Goal: Find specific page/section: Find specific page/section

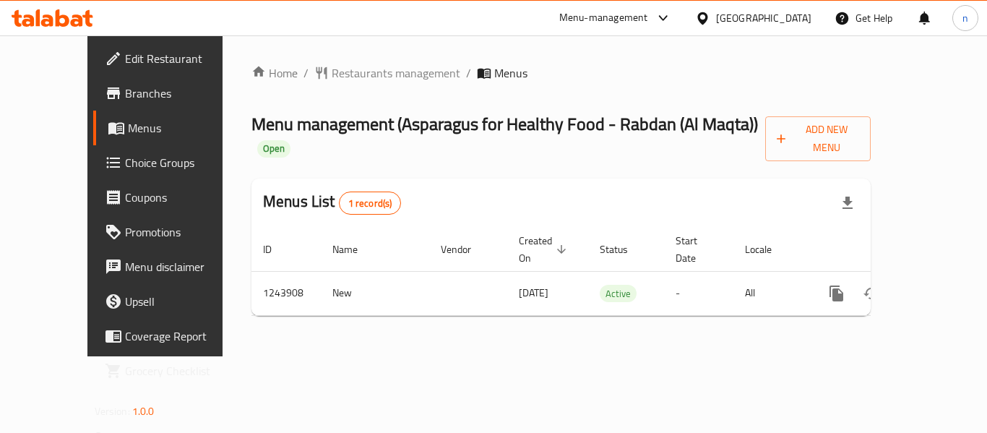
click at [671, 14] on icon at bounding box center [663, 17] width 17 height 17
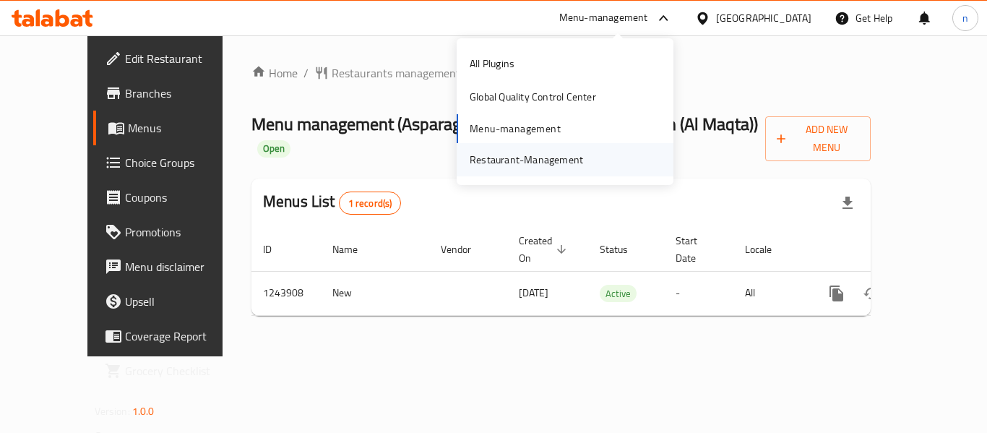
click at [530, 164] on div "Restaurant-Management" at bounding box center [526, 160] width 113 height 16
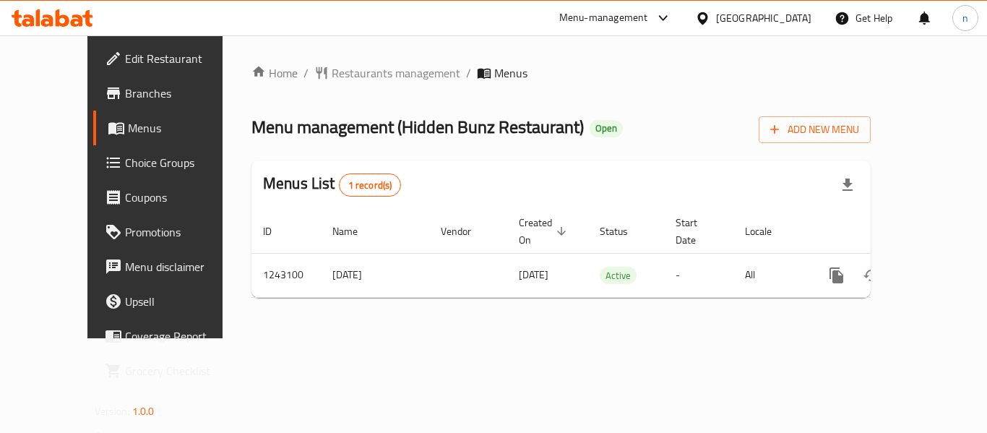
click at [662, 17] on icon at bounding box center [662, 18] width 9 height 6
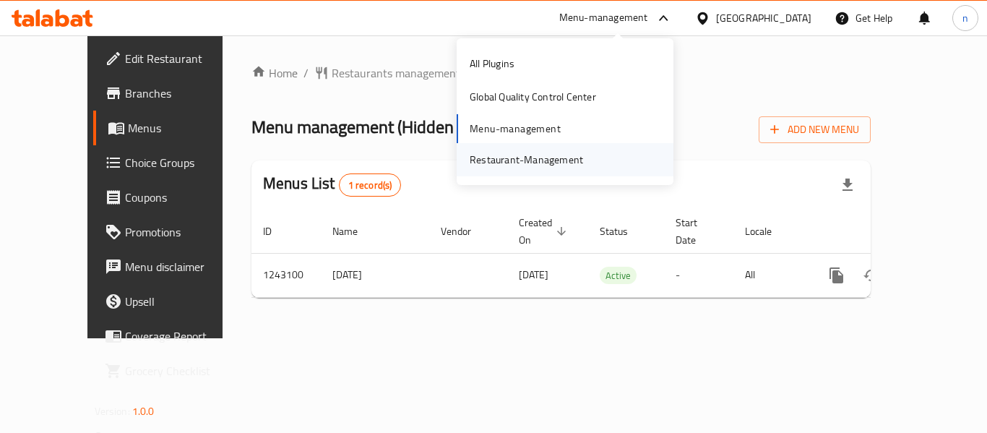
click at [532, 153] on div "Restaurant-Management" at bounding box center [526, 160] width 113 height 16
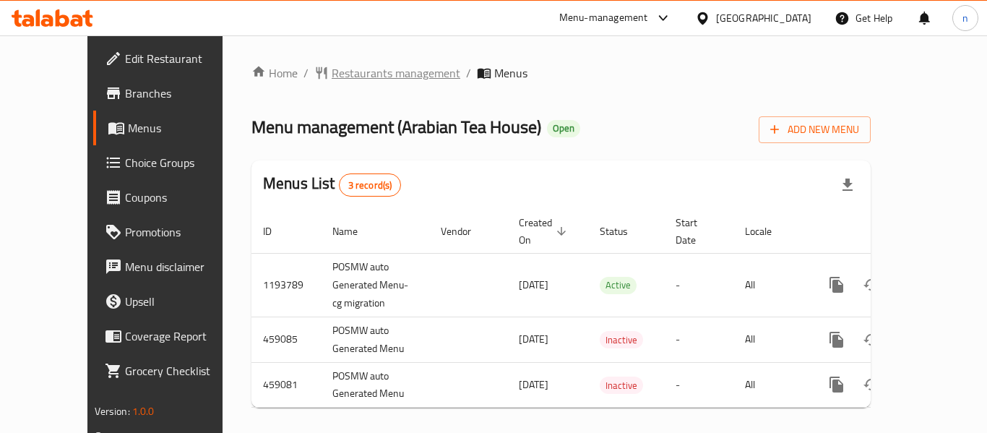
click at [351, 69] on span "Restaurants management" at bounding box center [396, 72] width 129 height 17
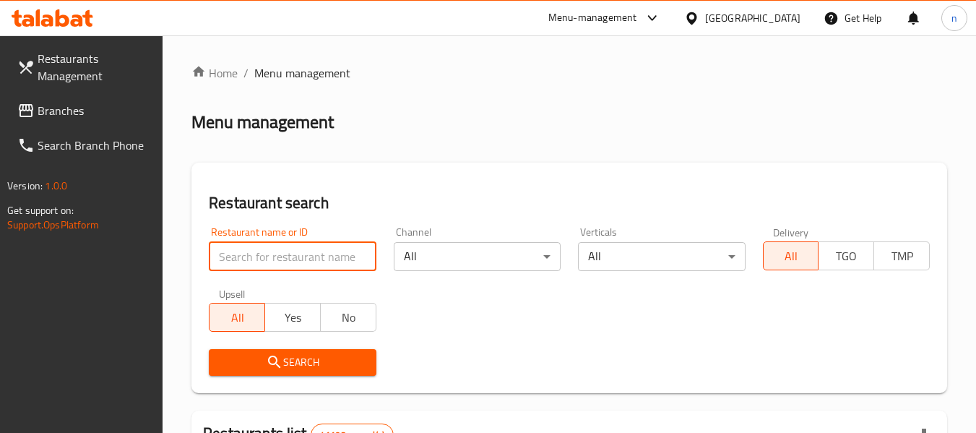
click at [277, 254] on input "search" at bounding box center [292, 256] width 167 height 29
paste input "21699"
type input "21699"
click button "Search" at bounding box center [292, 362] width 167 height 27
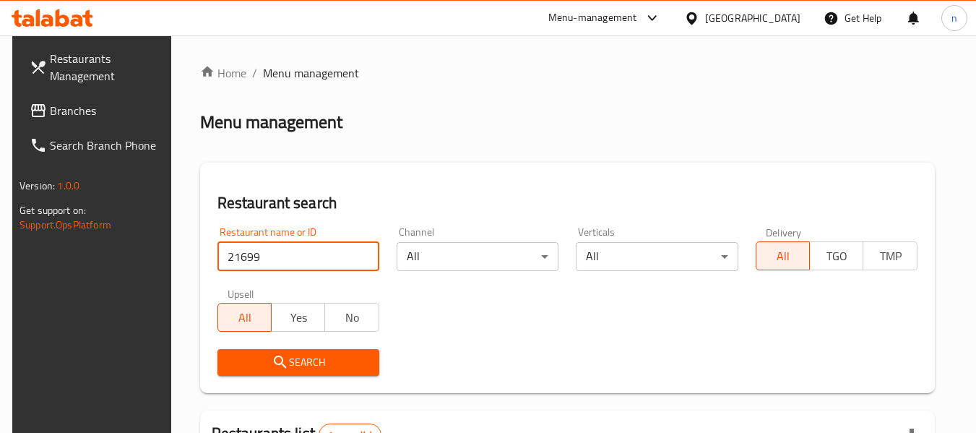
click at [650, 18] on icon at bounding box center [652, 17] width 17 height 17
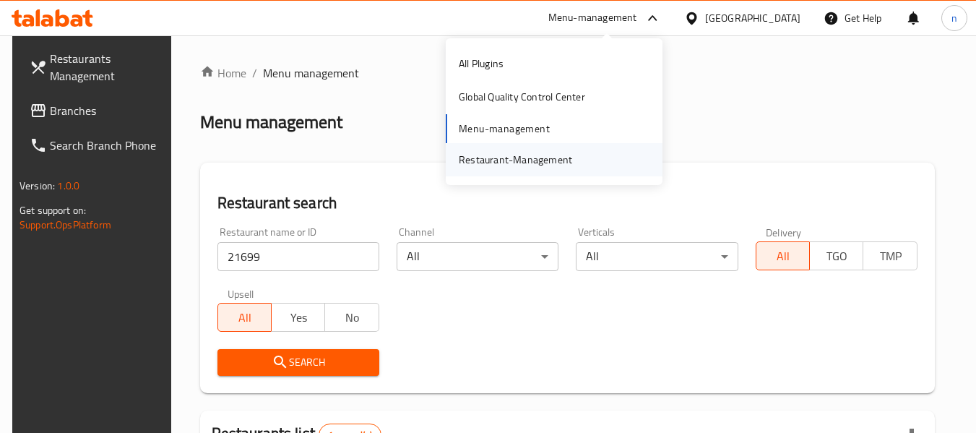
click at [561, 158] on div "Restaurant-Management" at bounding box center [515, 160] width 113 height 16
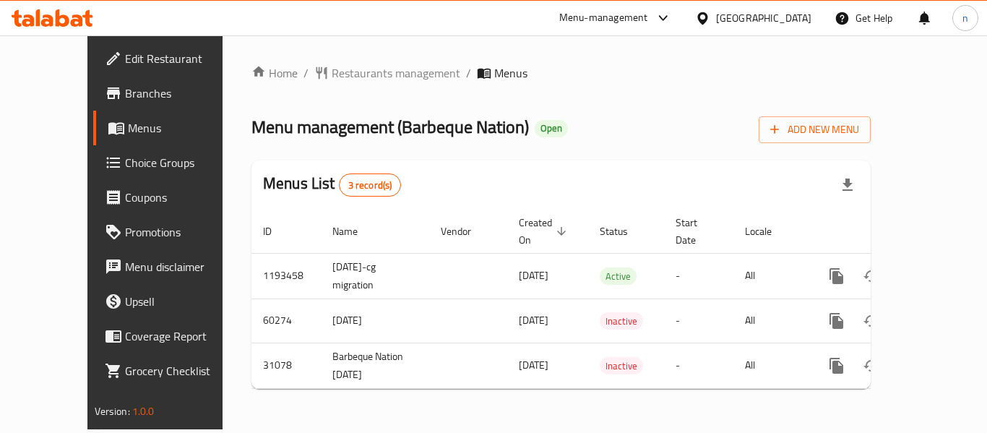
click at [665, 20] on icon at bounding box center [662, 18] width 9 height 6
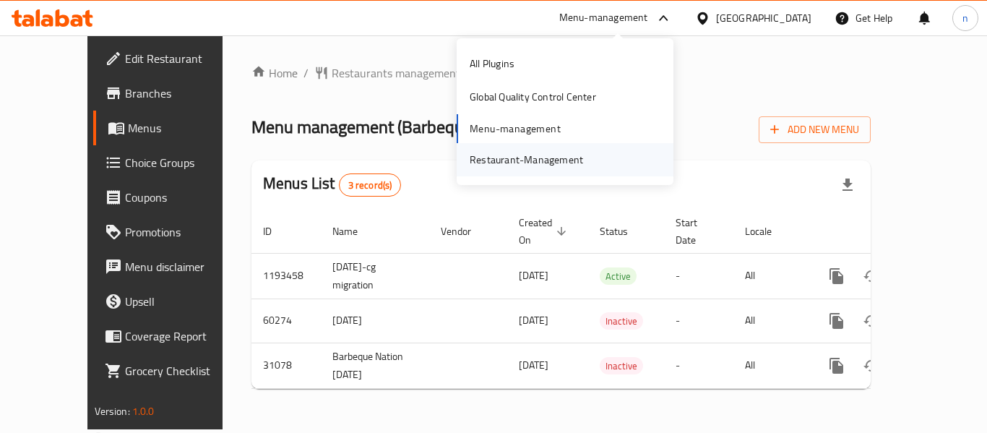
click at [533, 159] on div "Restaurant-Management" at bounding box center [526, 160] width 113 height 16
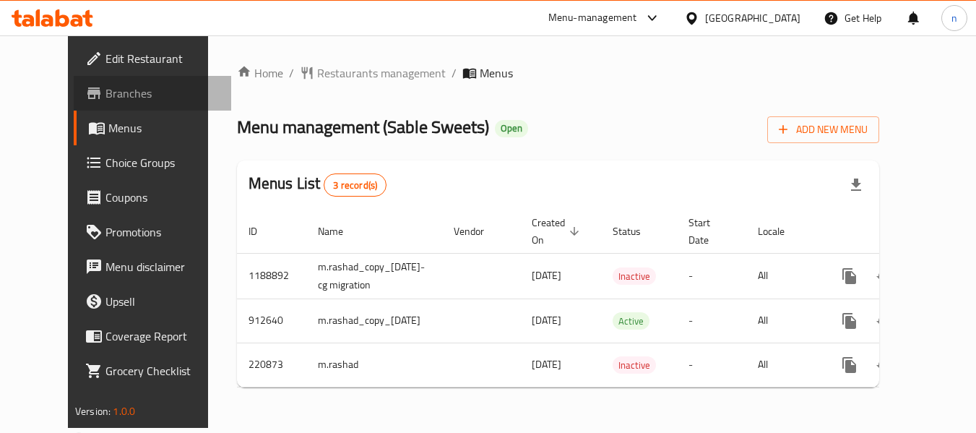
click at [106, 98] on span "Branches" at bounding box center [163, 93] width 114 height 17
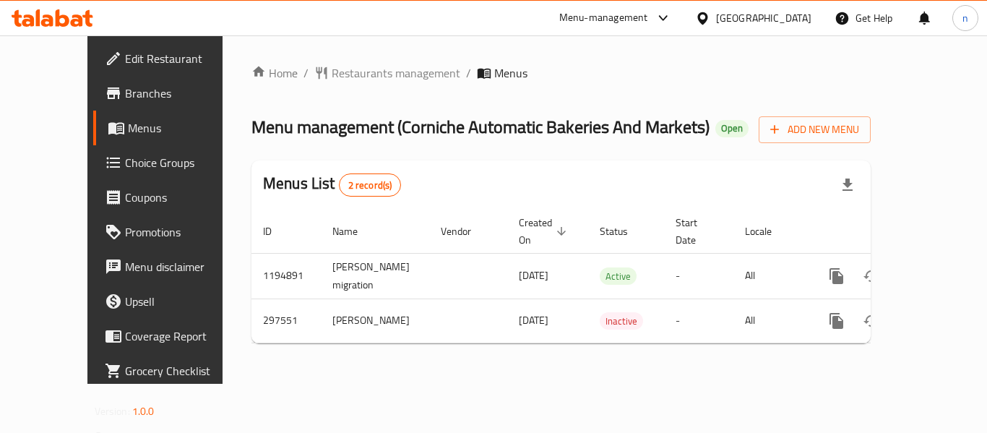
click at [669, 19] on icon at bounding box center [663, 17] width 17 height 17
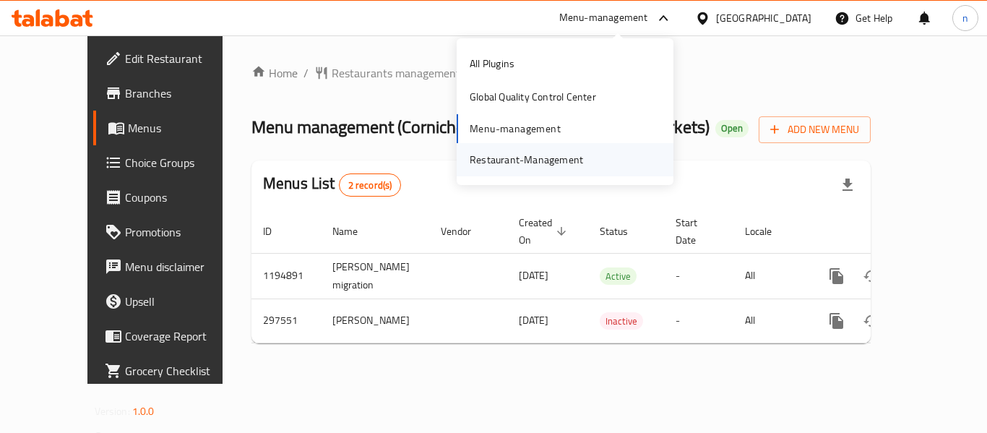
click at [507, 168] on div "Restaurant-Management" at bounding box center [526, 160] width 113 height 16
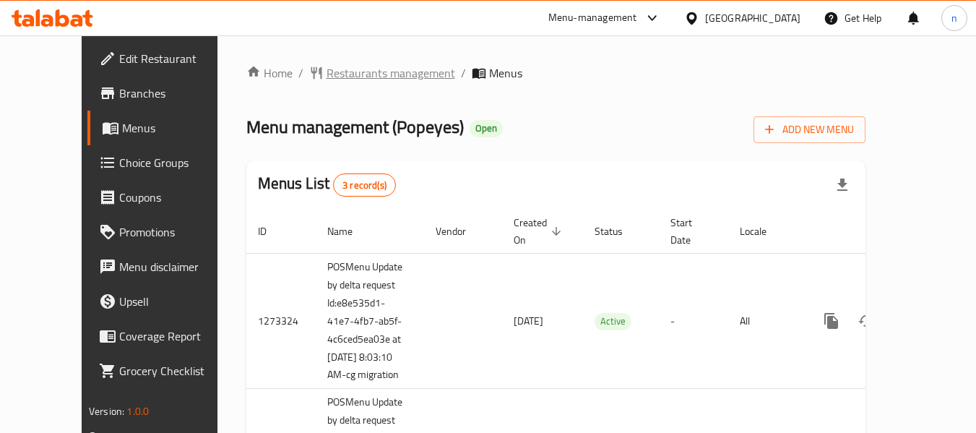
click at [377, 72] on span "Restaurants management" at bounding box center [391, 72] width 129 height 17
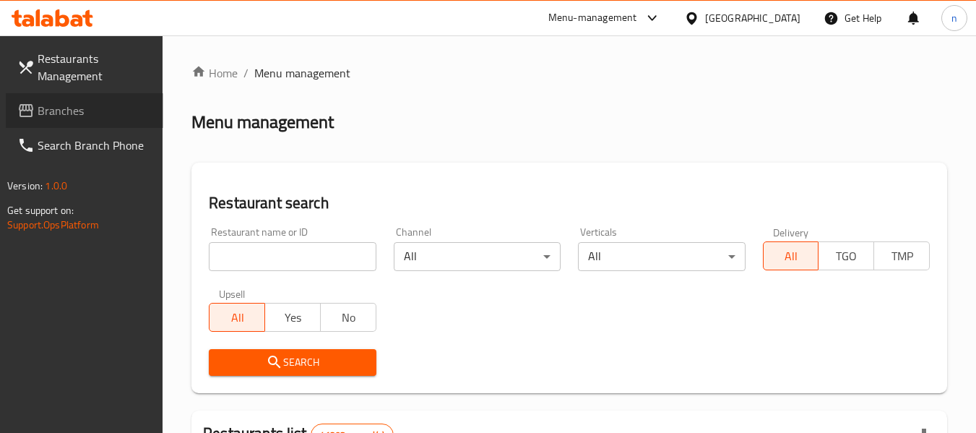
click at [66, 113] on span "Branches" at bounding box center [95, 110] width 114 height 17
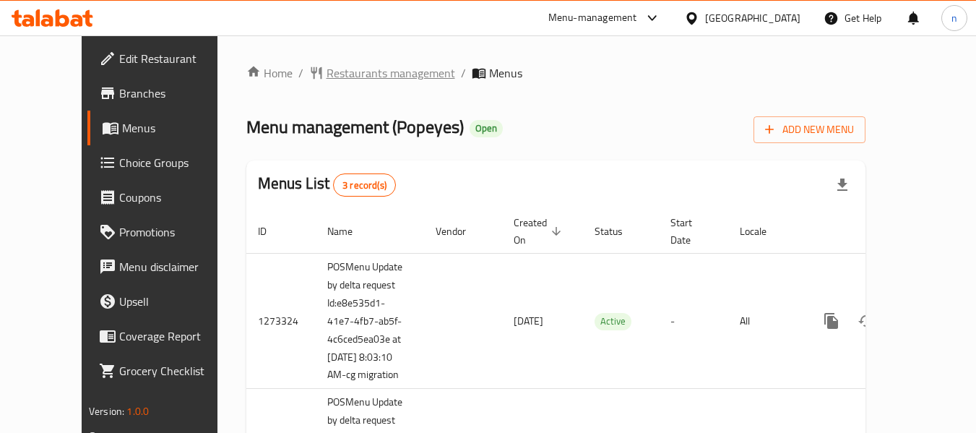
click at [361, 77] on span "Restaurants management" at bounding box center [391, 72] width 129 height 17
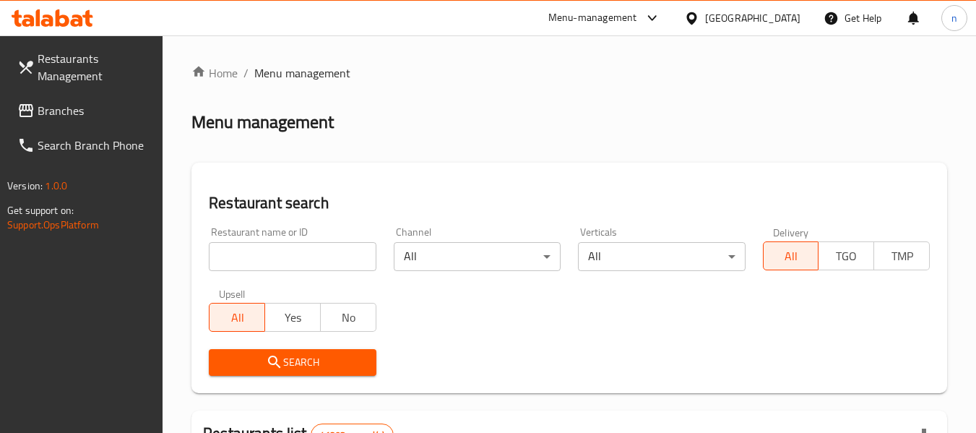
click at [287, 258] on input "search" at bounding box center [292, 256] width 167 height 29
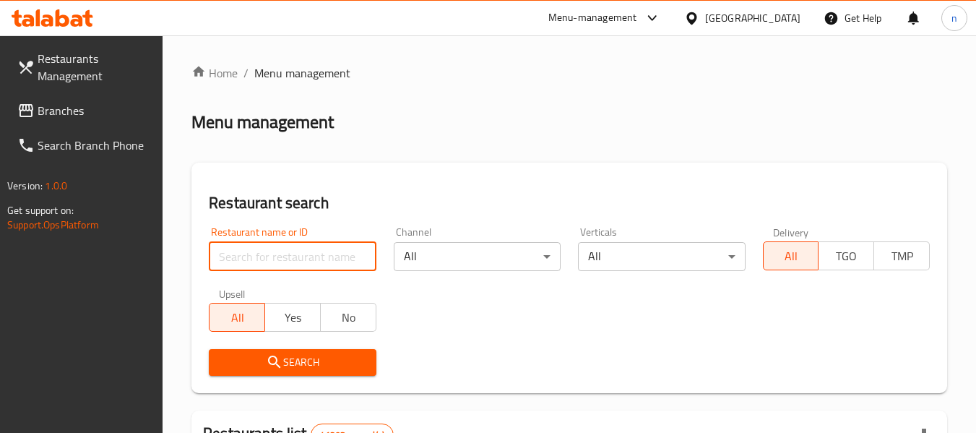
paste input "9876"
type input "9876"
click at [283, 267] on input "9876" at bounding box center [292, 256] width 167 height 29
click button "Search" at bounding box center [292, 362] width 167 height 27
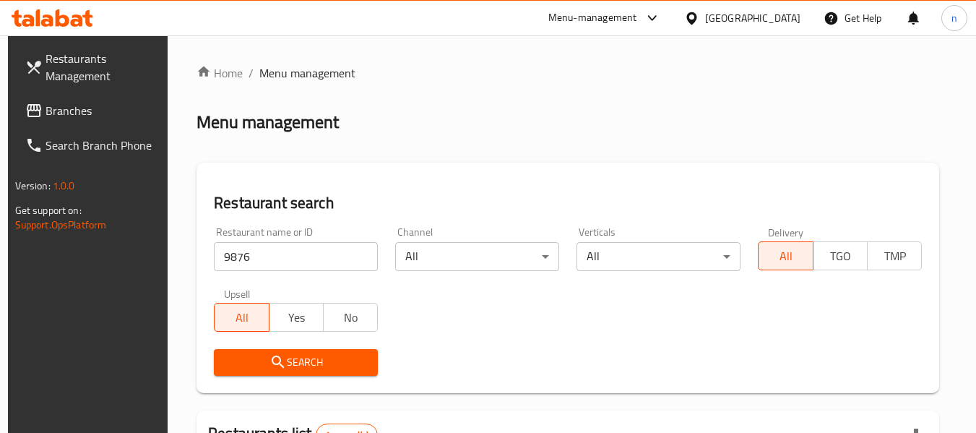
click at [653, 17] on icon at bounding box center [652, 17] width 17 height 17
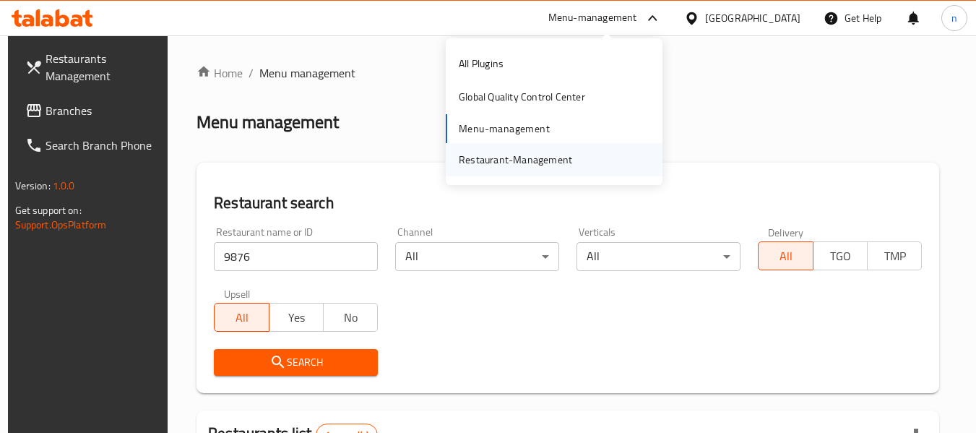
click at [518, 162] on div "Restaurant-Management" at bounding box center [515, 160] width 113 height 16
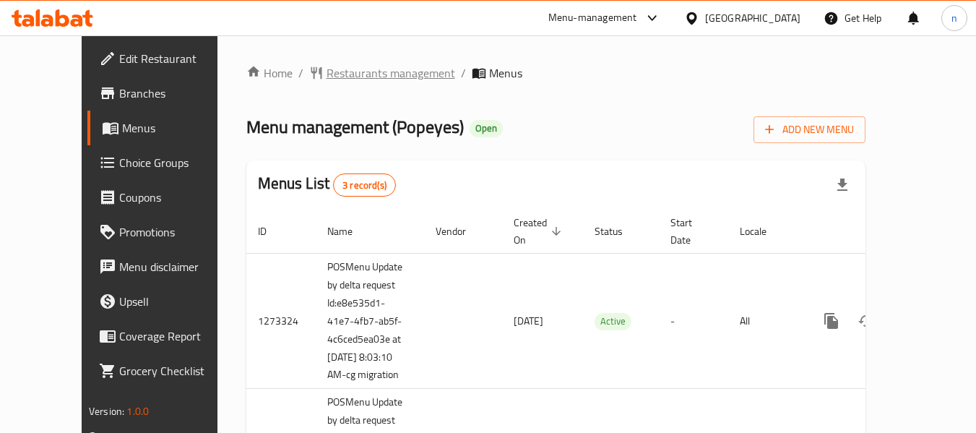
click at [327, 77] on span "Restaurants management" at bounding box center [391, 72] width 129 height 17
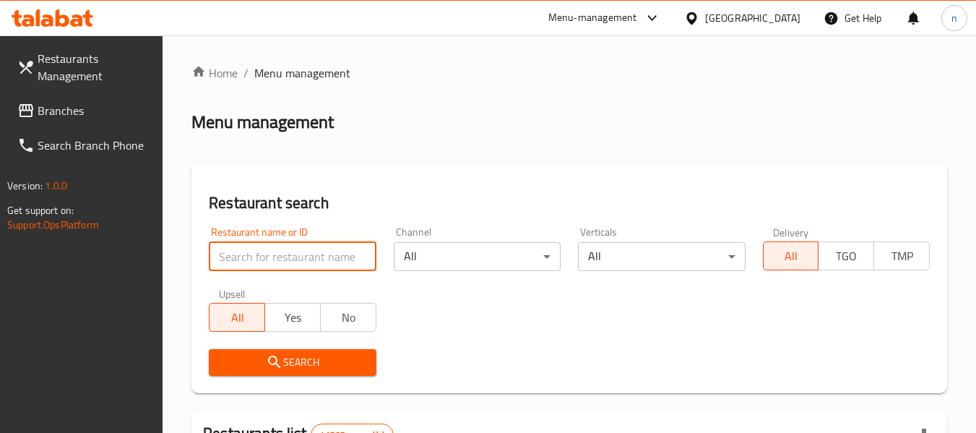
click at [253, 259] on input "search" at bounding box center [292, 256] width 167 height 29
paste input "9876"
type input "9876"
click button "Search" at bounding box center [292, 362] width 167 height 27
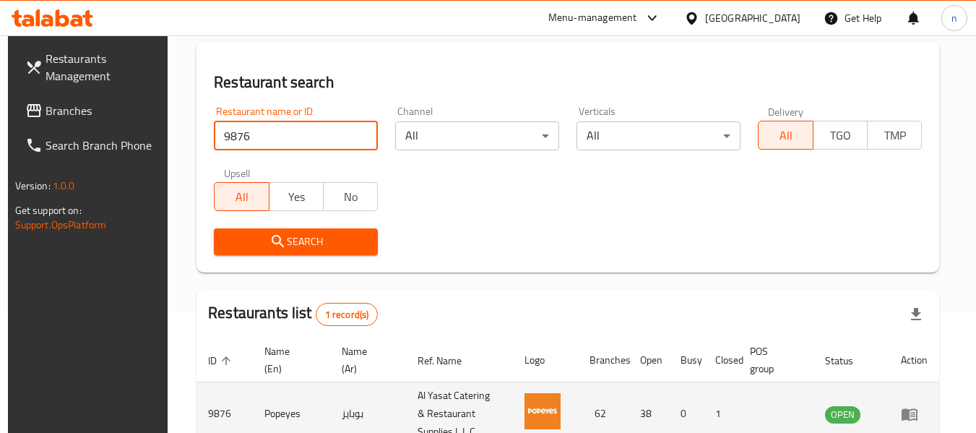
scroll to position [145, 0]
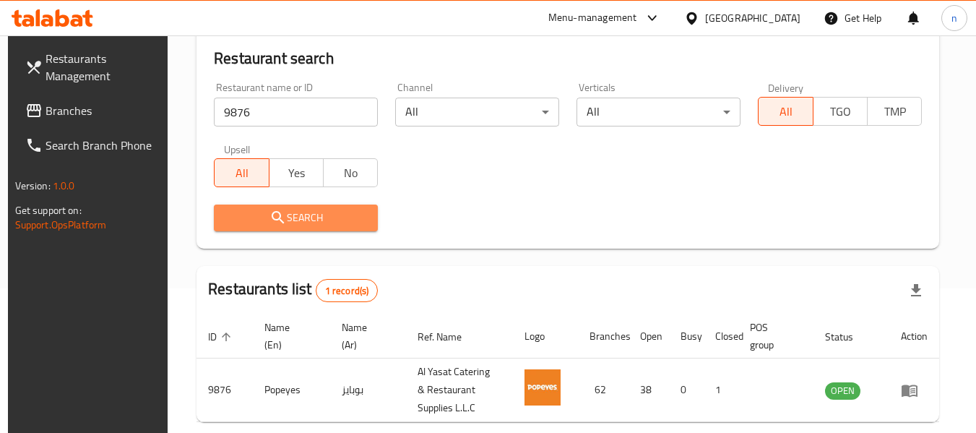
click at [327, 212] on span "Search" at bounding box center [296, 218] width 141 height 18
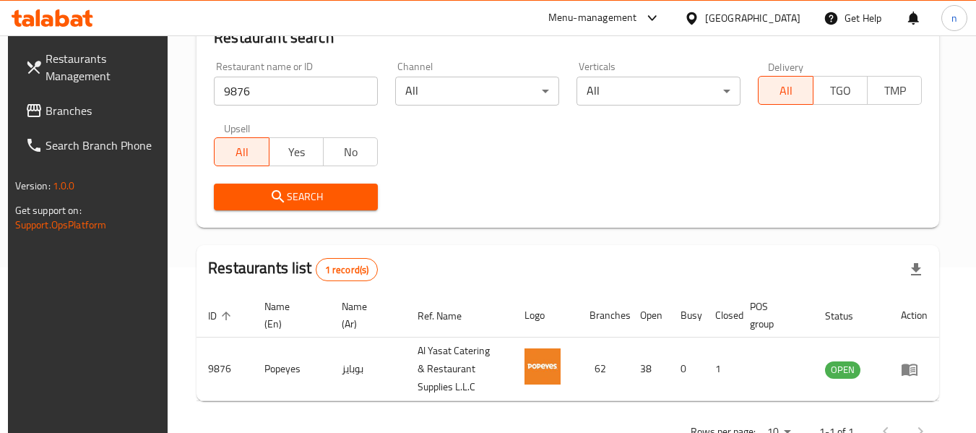
scroll to position [67, 0]
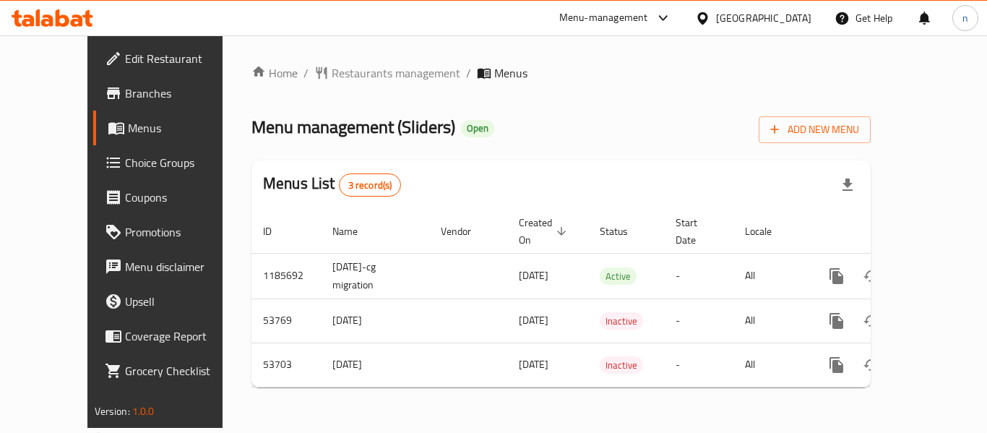
click at [667, 17] on icon at bounding box center [662, 18] width 9 height 6
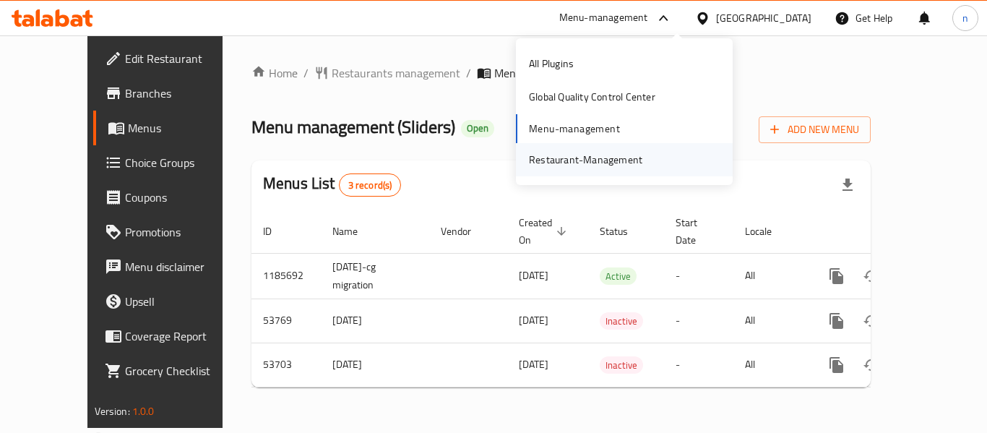
click at [577, 163] on div "Restaurant-Management" at bounding box center [585, 160] width 113 height 16
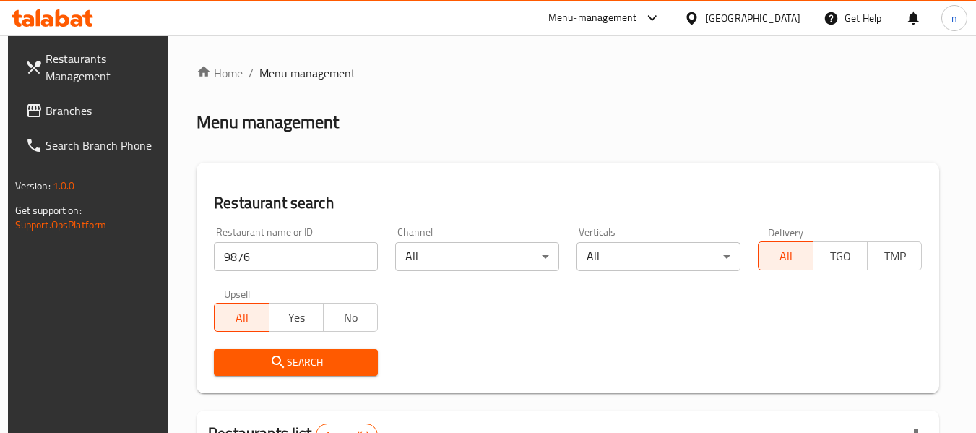
scroll to position [67, 0]
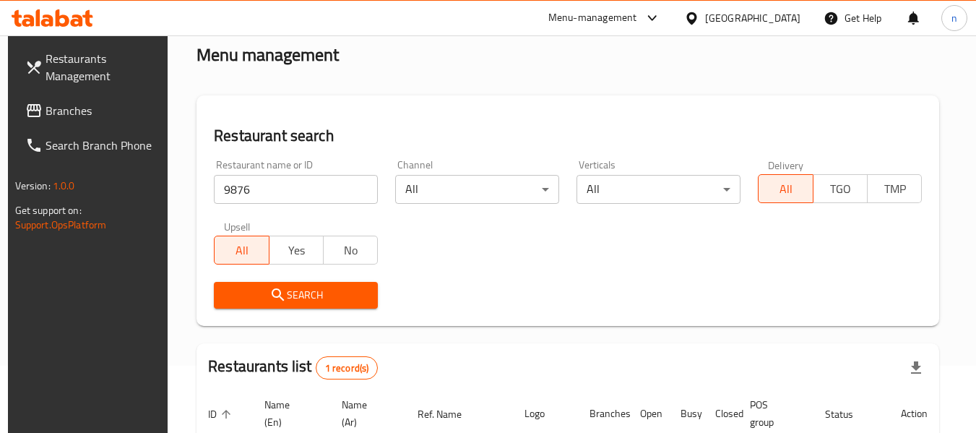
click at [653, 14] on icon at bounding box center [652, 17] width 17 height 17
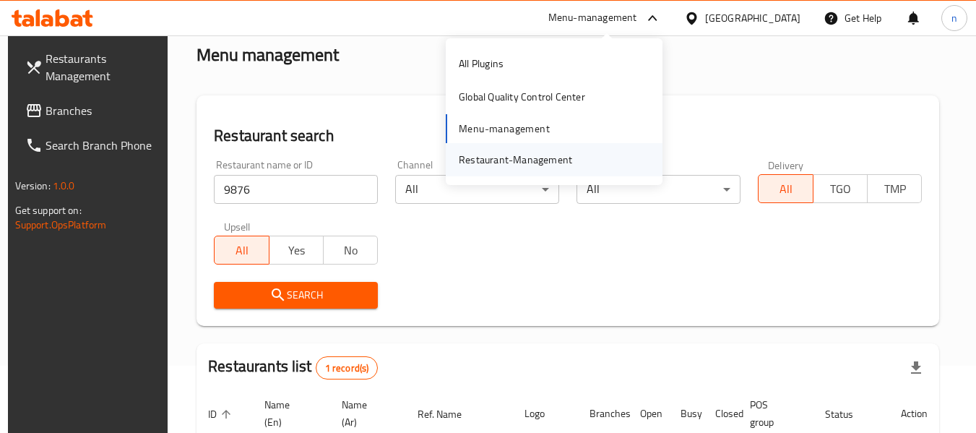
click at [511, 157] on div "Restaurant-Management" at bounding box center [515, 160] width 113 height 16
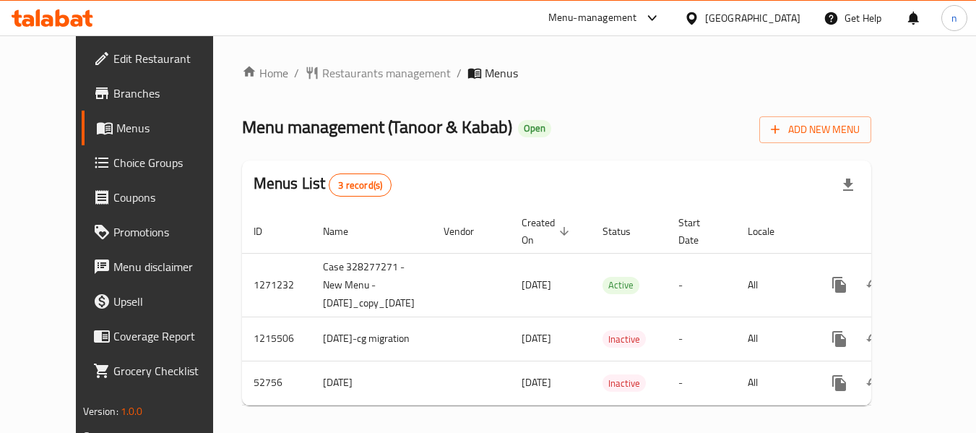
click at [649, 17] on icon at bounding box center [652, 17] width 17 height 17
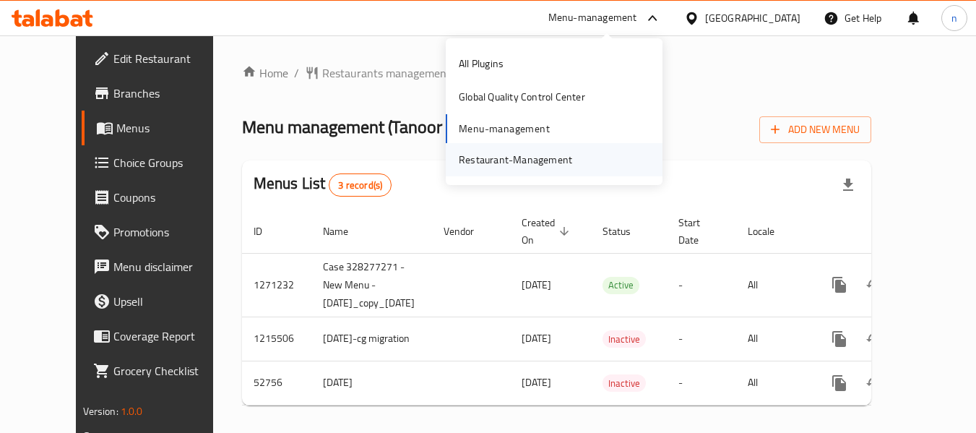
click at [524, 163] on div "Restaurant-Management" at bounding box center [515, 160] width 113 height 16
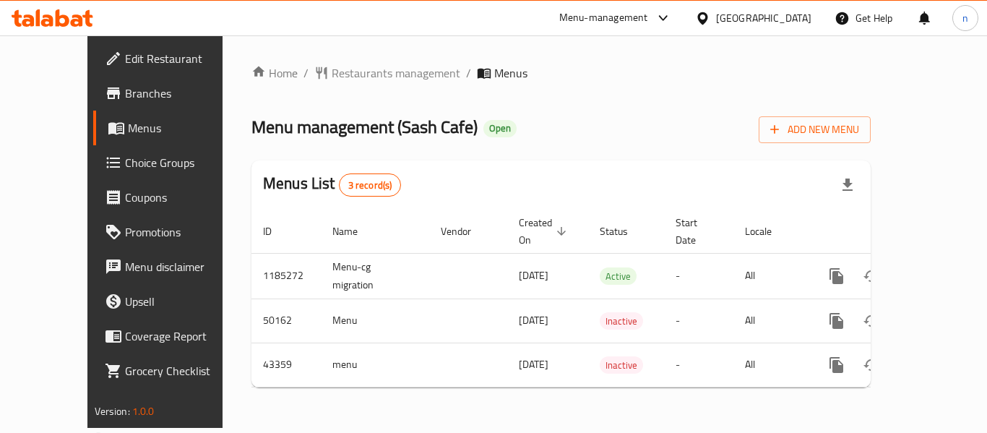
click at [672, 20] on icon at bounding box center [663, 17] width 17 height 17
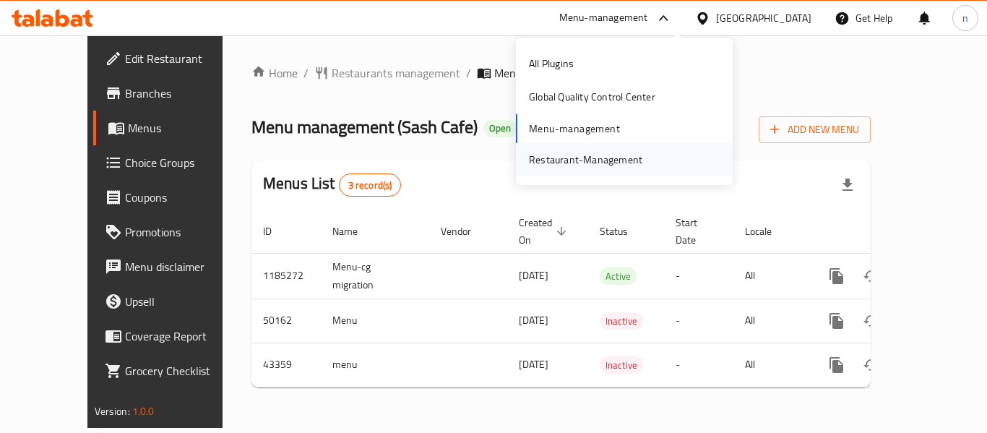
click at [604, 163] on div "Restaurant-Management" at bounding box center [585, 160] width 113 height 16
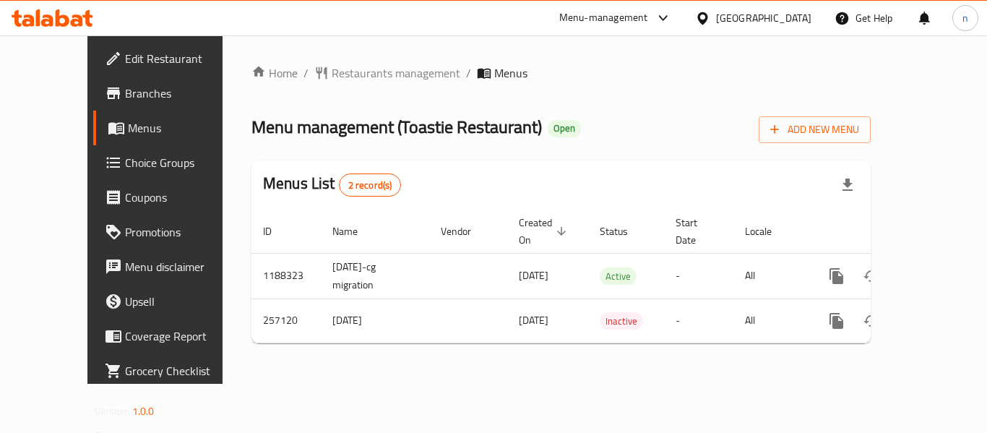
click at [710, 16] on icon at bounding box center [702, 18] width 15 height 15
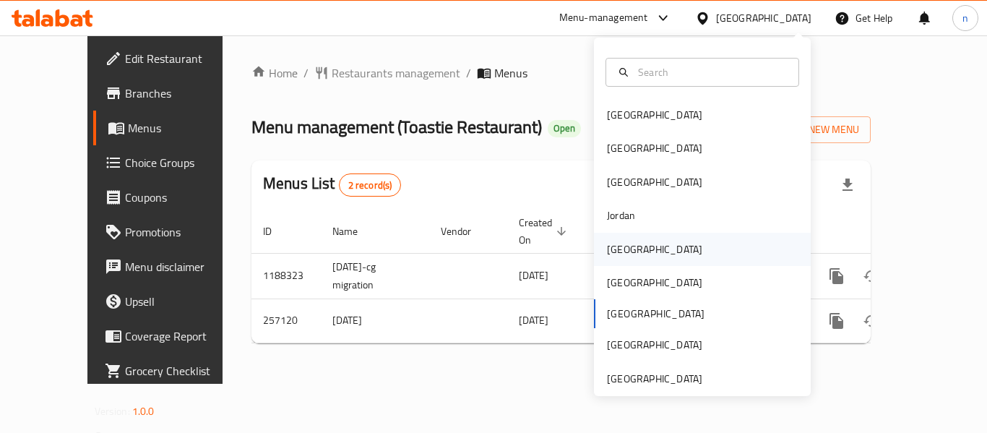
click at [623, 250] on div "[GEOGRAPHIC_DATA]" at bounding box center [654, 249] width 95 height 16
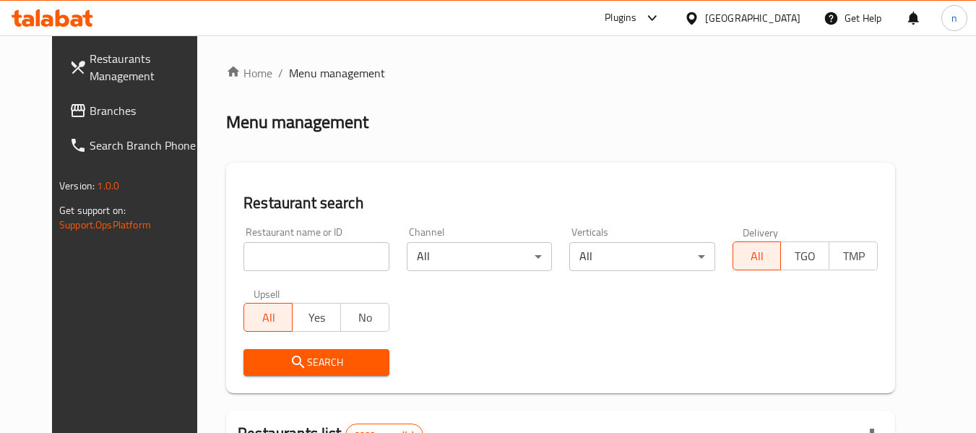
click at [661, 18] on icon at bounding box center [652, 17] width 17 height 17
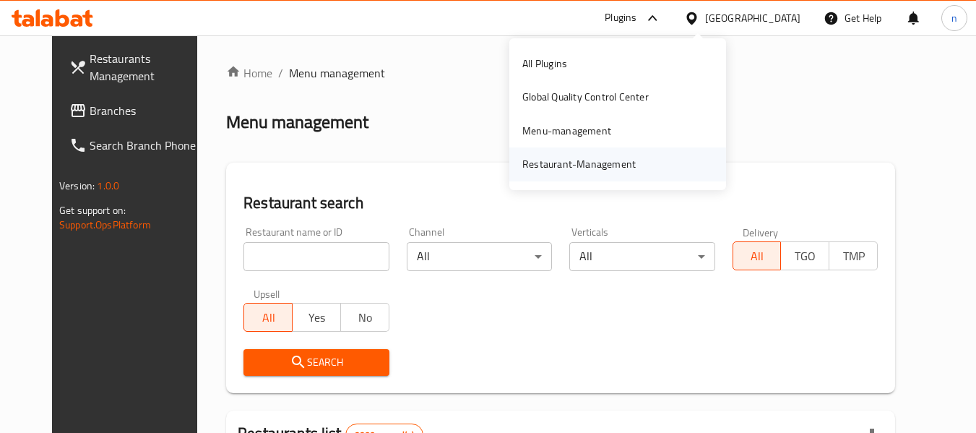
click at [575, 170] on div "Restaurant-Management" at bounding box center [579, 164] width 113 height 16
